Goal: Task Accomplishment & Management: Manage account settings

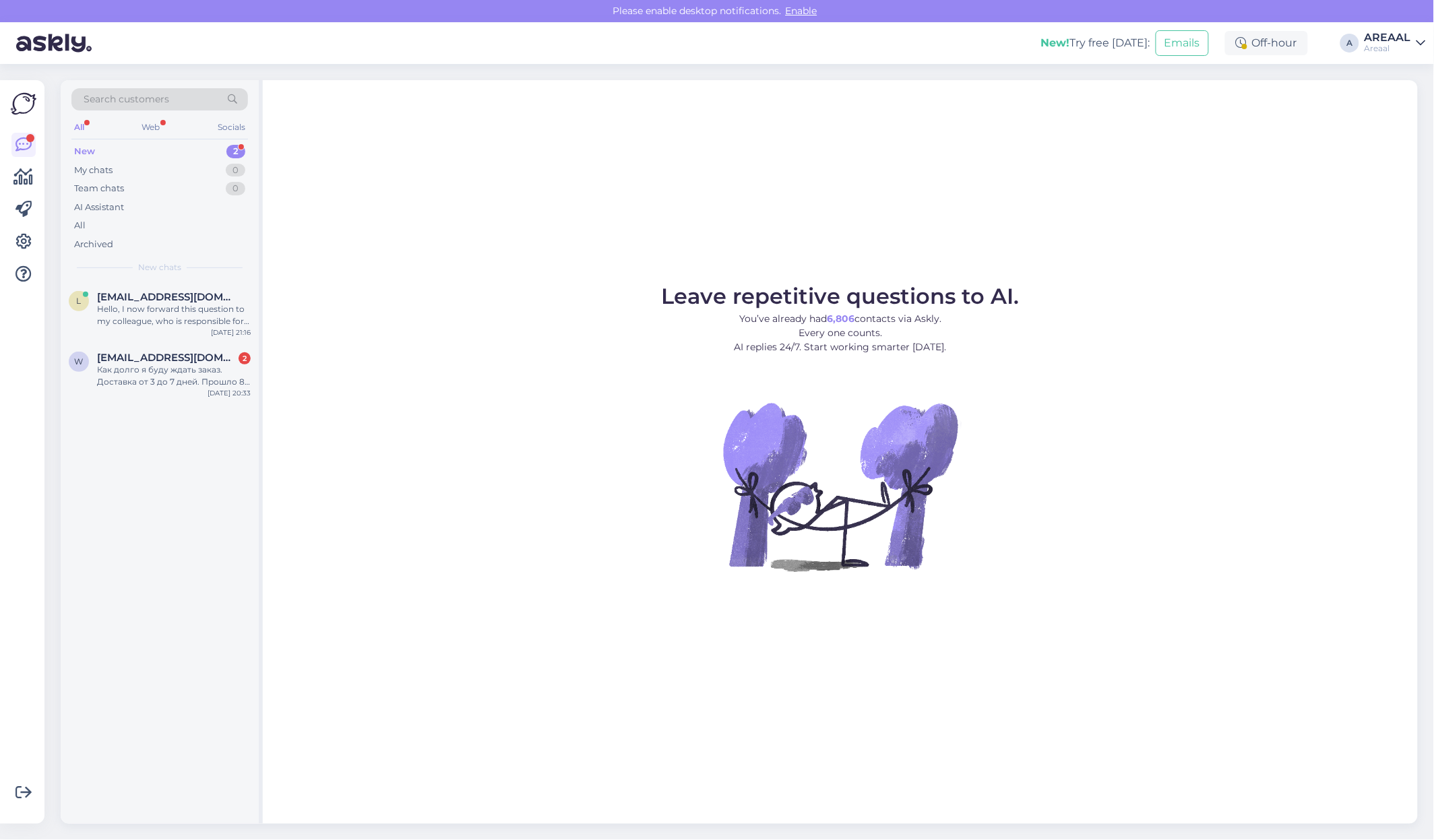
click at [367, 263] on div "Leave repetitive questions to AI. You’ve already had 6,806 contacts via Askly. …" at bounding box center [840, 451] width 1155 height 743
click at [226, 317] on div "Hello, I now forward this question to my colleague, who is responsible for this…" at bounding box center [174, 315] width 154 height 24
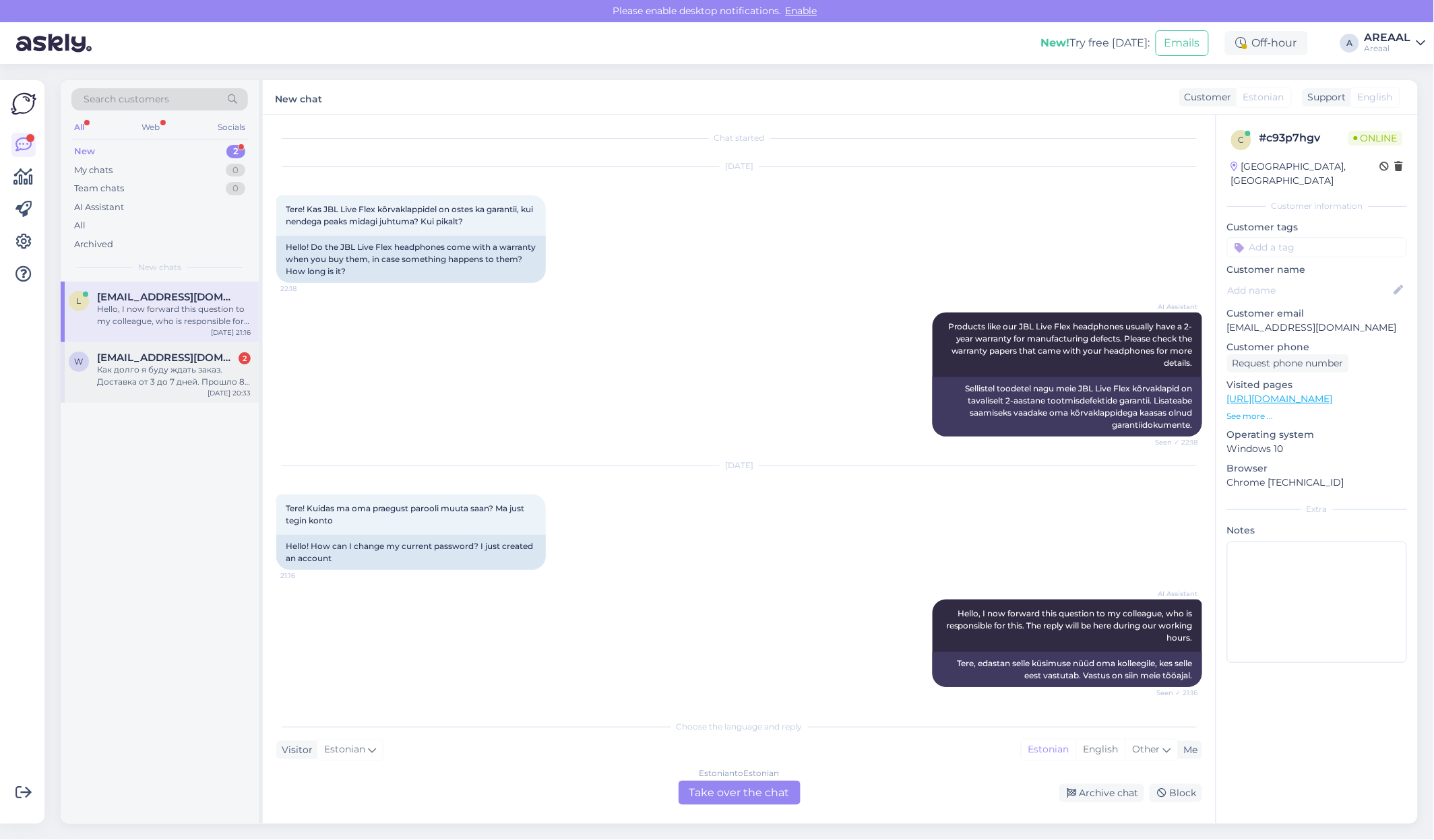
click at [214, 392] on div "[DATE] 20:33" at bounding box center [229, 392] width 43 height 10
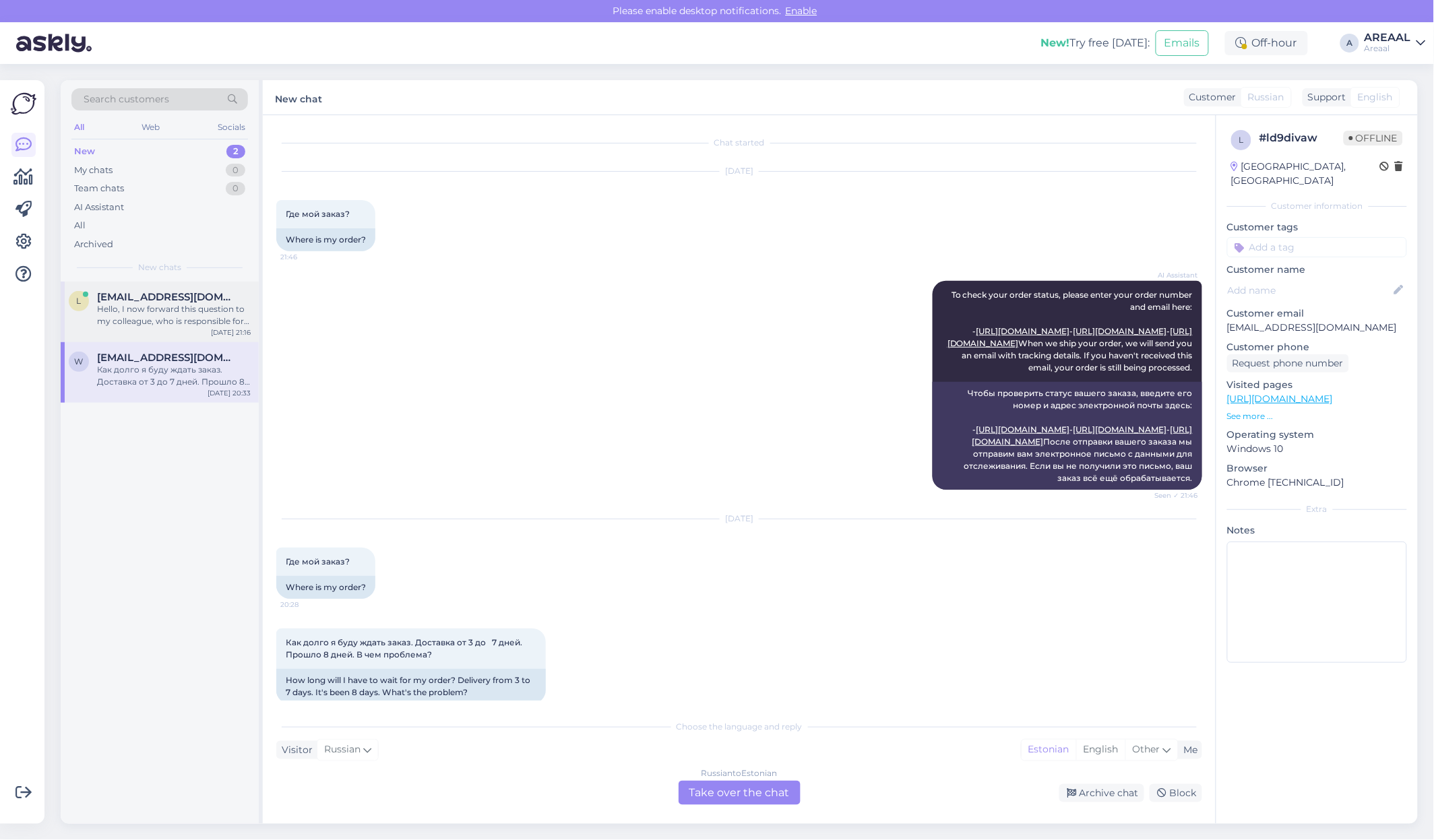
click at [197, 298] on span "liisi.seiler11@gmail.com" at bounding box center [167, 297] width 140 height 12
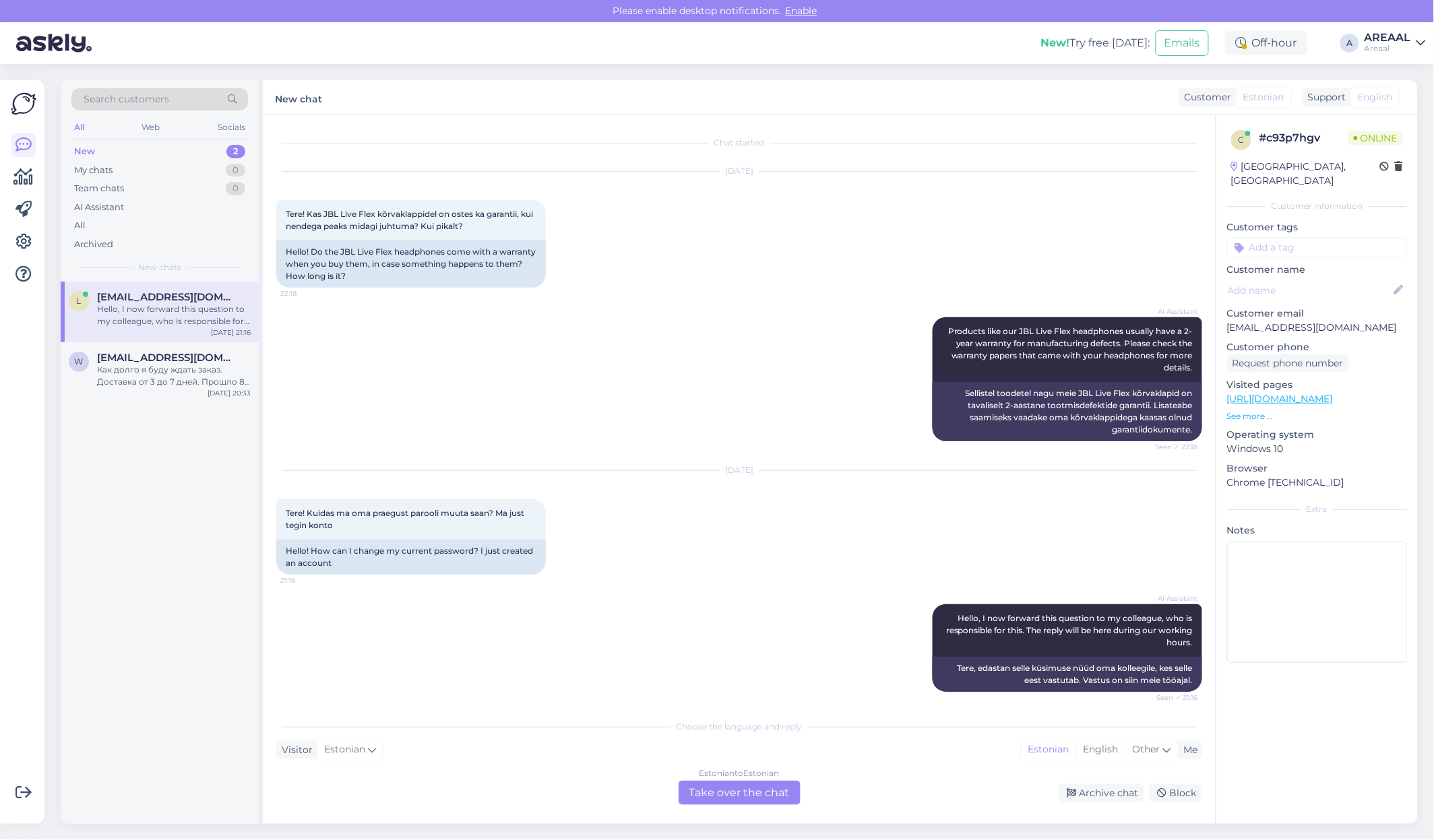
scroll to position [5, 0]
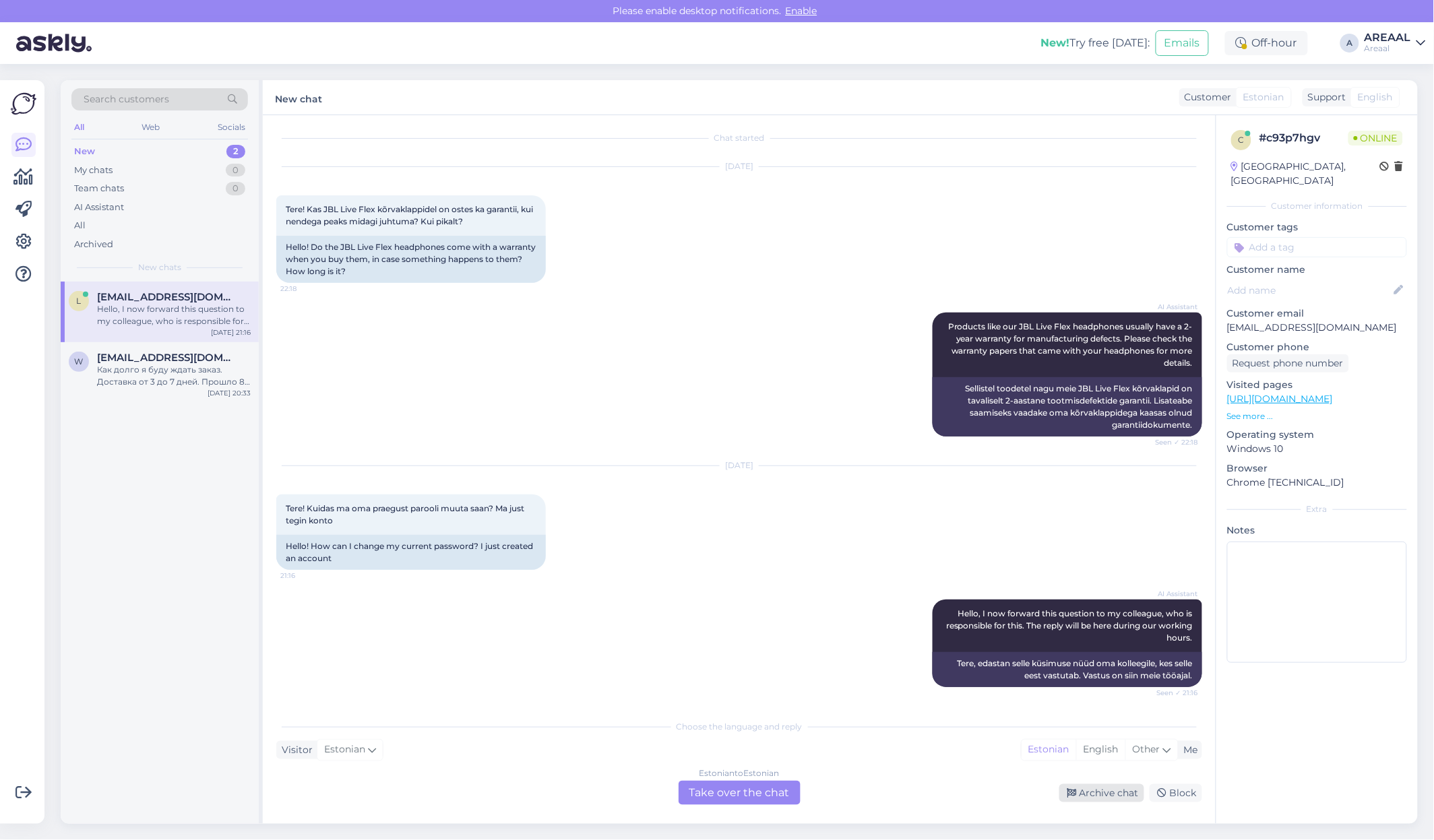
click at [1116, 786] on div "Archive chat" at bounding box center [1101, 793] width 85 height 18
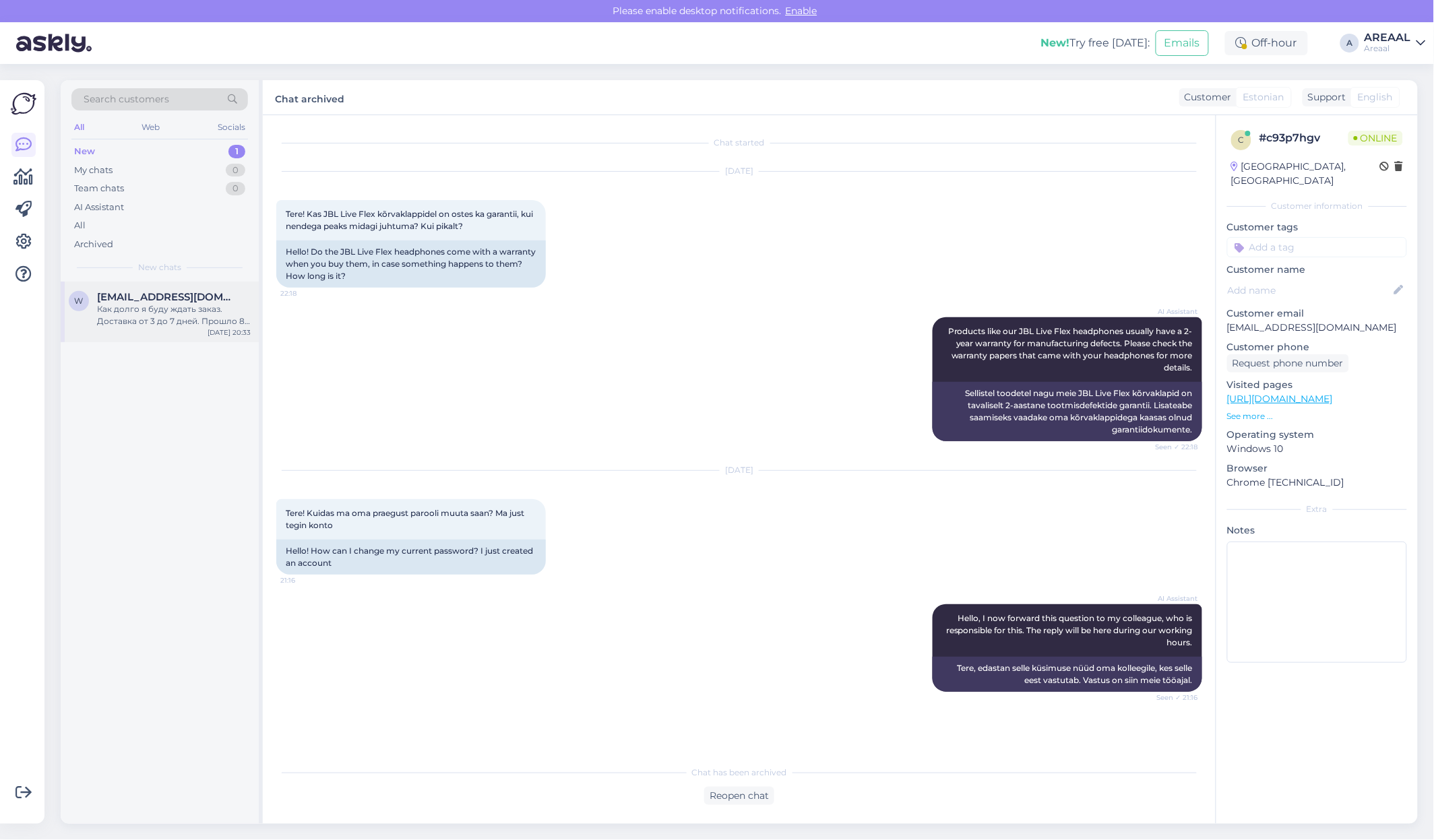
click at [212, 324] on div "Как долго я буду ждать заказ. Доставка от 3 до 7 дней. Прошло 8 дней. В чем про…" at bounding box center [174, 315] width 154 height 24
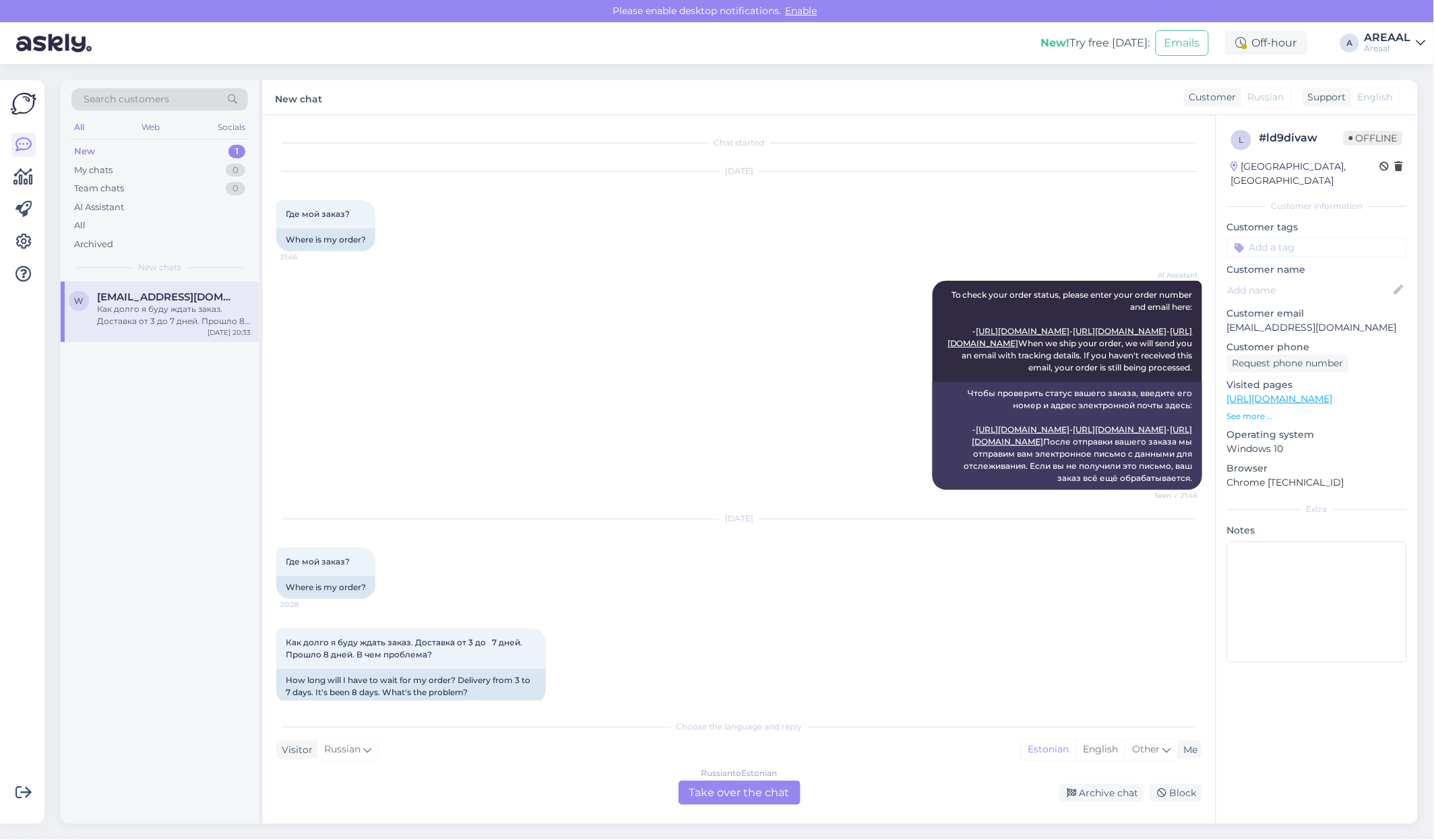
scroll to position [89, 0]
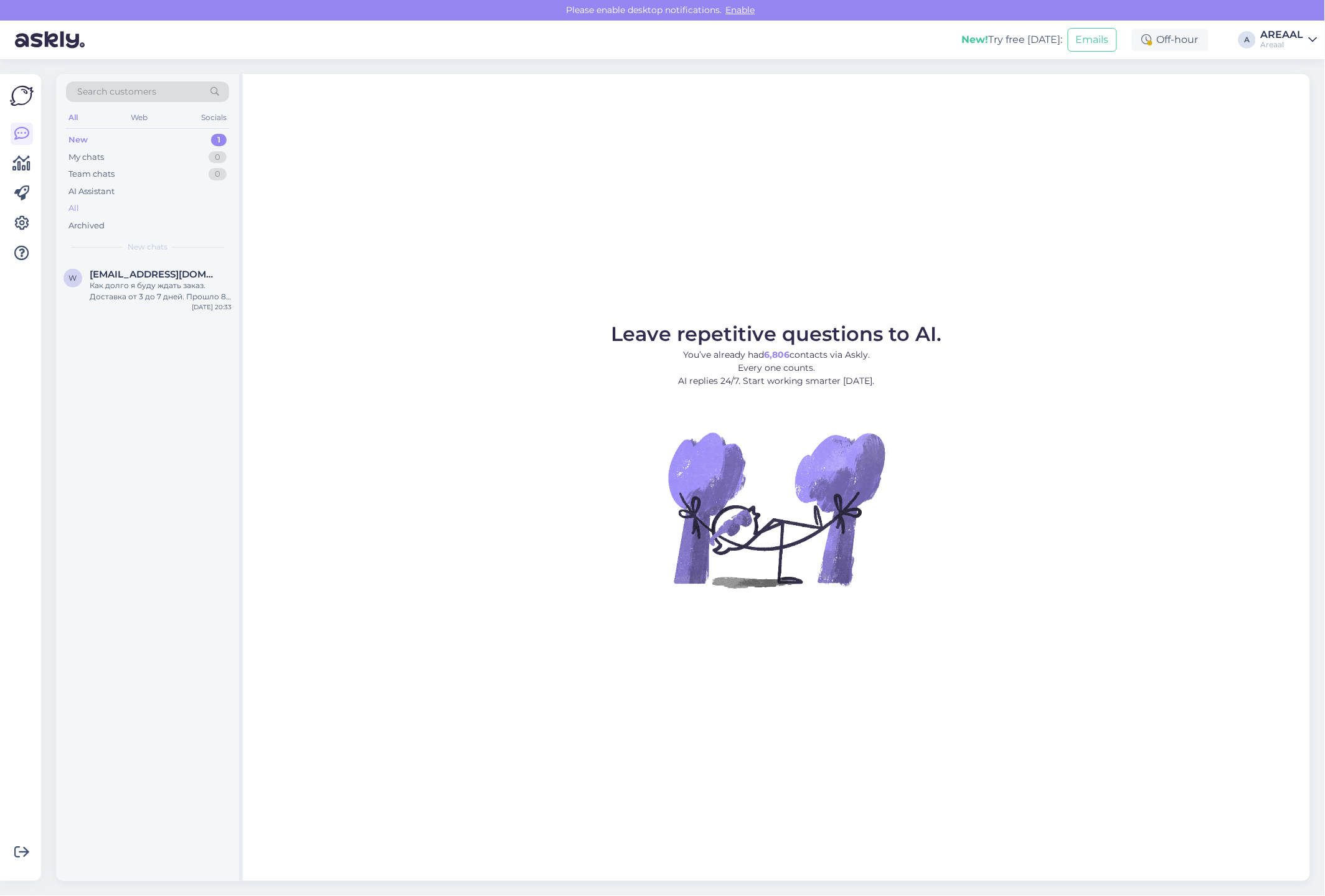
click at [163, 209] on div "All" at bounding box center [147, 209] width 163 height 17
click at [182, 203] on div "All" at bounding box center [147, 209] width 163 height 17
